Goal: Task Accomplishment & Management: Use online tool/utility

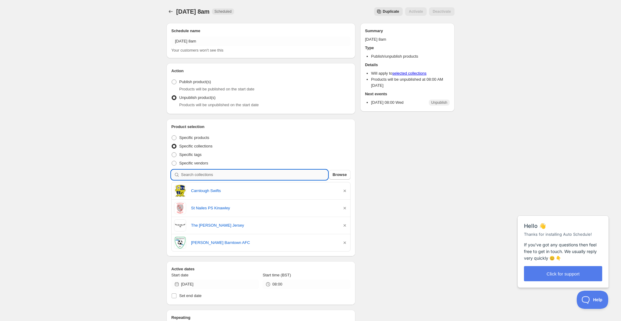
click at [202, 177] on input "search" at bounding box center [254, 175] width 147 height 10
type input "d"
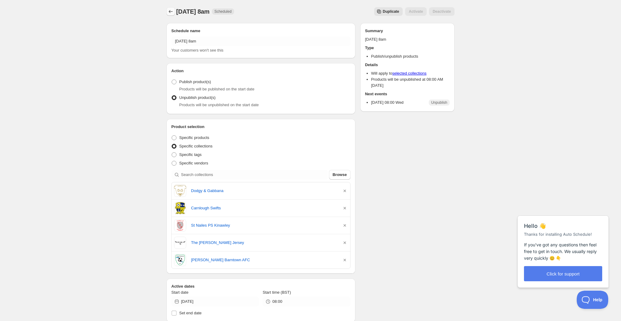
click at [171, 10] on icon "Schedules" at bounding box center [171, 11] width 6 height 6
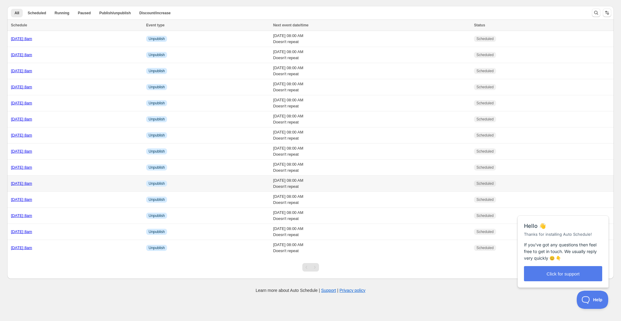
click at [98, 181] on div "[DATE] 8am" at bounding box center [77, 183] width 132 height 6
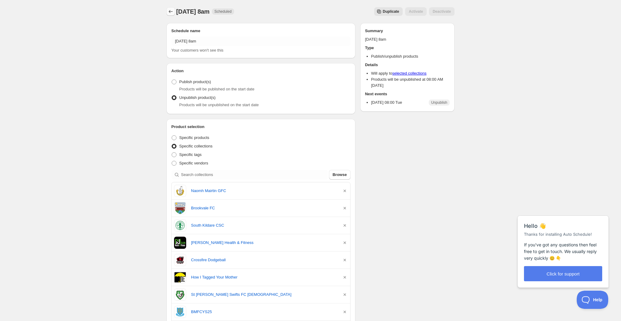
click at [168, 13] on icon "Schedules" at bounding box center [171, 11] width 6 height 6
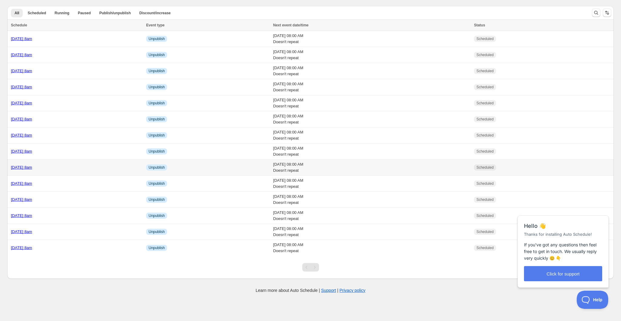
click at [119, 166] on div "[DATE] 8am" at bounding box center [77, 167] width 132 height 6
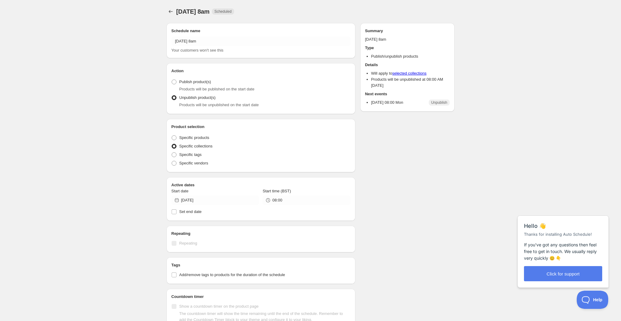
radio input "true"
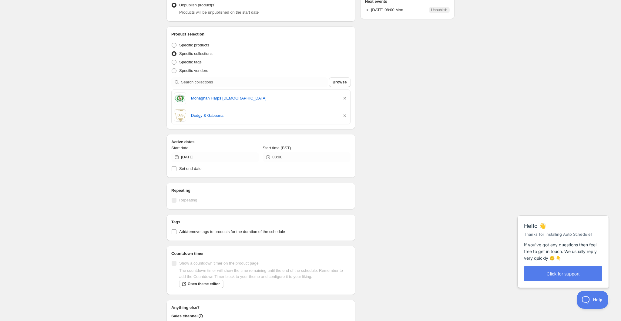
scroll to position [93, 0]
click at [346, 115] on icon "button" at bounding box center [345, 115] width 2 height 2
